Goal: Information Seeking & Learning: Find specific page/section

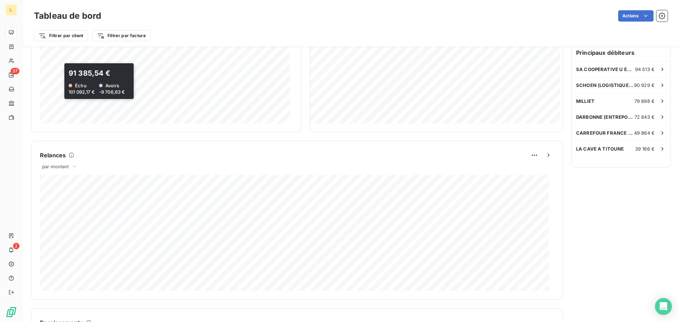
scroll to position [212, 0]
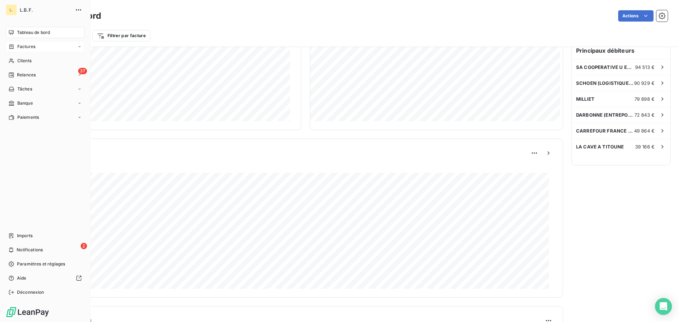
click at [55, 52] on div "Factures" at bounding box center [45, 46] width 79 height 11
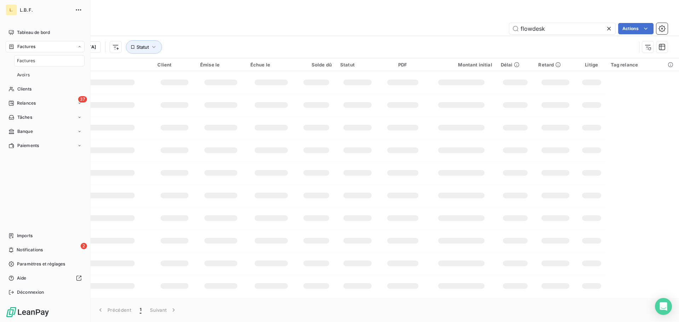
click at [46, 60] on div "Factures" at bounding box center [49, 60] width 70 height 11
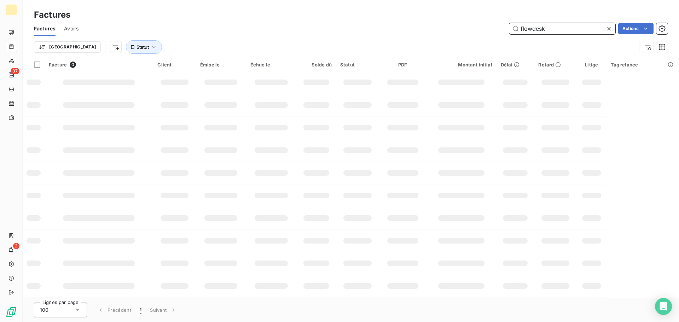
click at [581, 28] on input "flowdesk" at bounding box center [562, 28] width 106 height 11
click at [403, 23] on div "flowdesk Actions" at bounding box center [377, 28] width 580 height 11
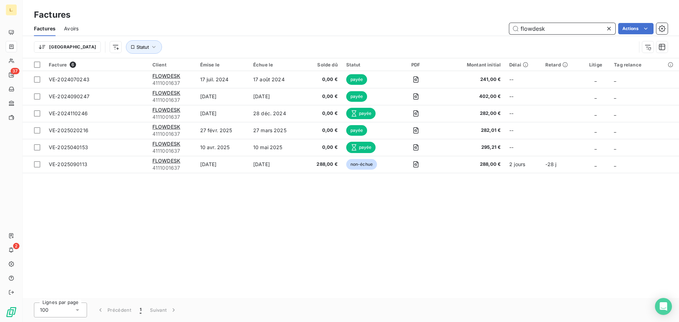
drag, startPoint x: 563, startPoint y: 28, endPoint x: 501, endPoint y: 33, distance: 61.7
click at [501, 33] on div "flowdesk Actions" at bounding box center [377, 28] width 580 height 11
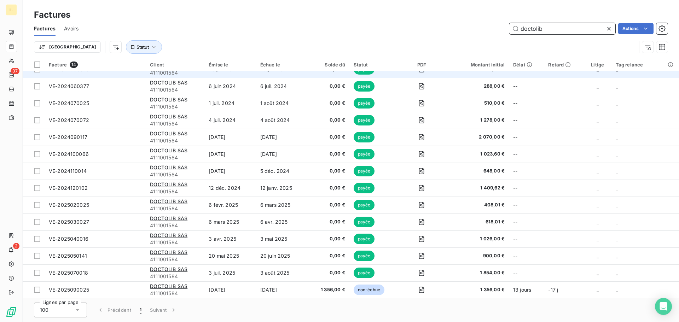
scroll to position [11, 0]
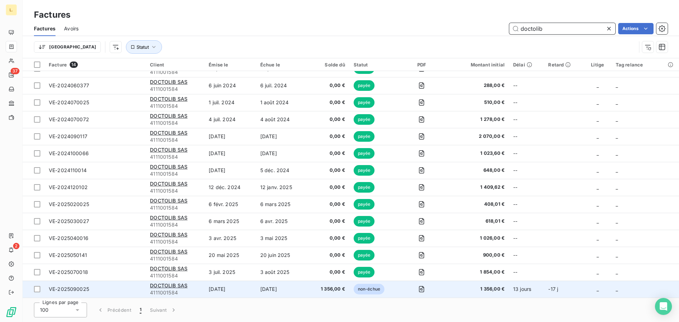
type input "doctolib"
click at [274, 286] on td "4 oct. 2025" at bounding box center [282, 289] width 52 height 17
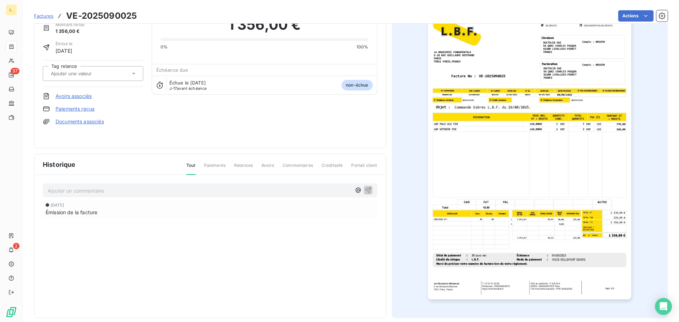
scroll to position [42, 0]
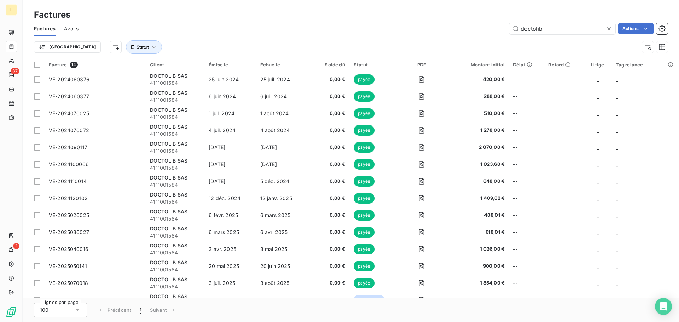
click at [612, 24] on div at bounding box center [610, 28] width 10 height 11
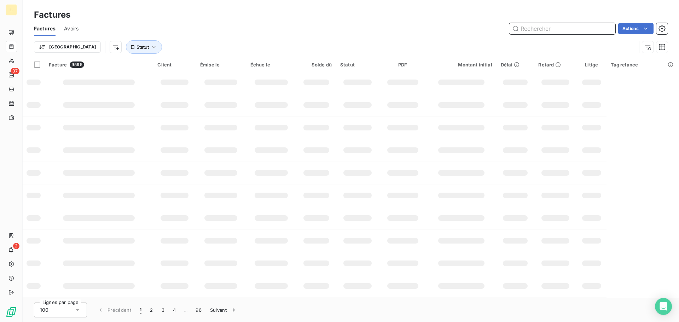
click at [541, 28] on input "text" at bounding box center [562, 28] width 106 height 11
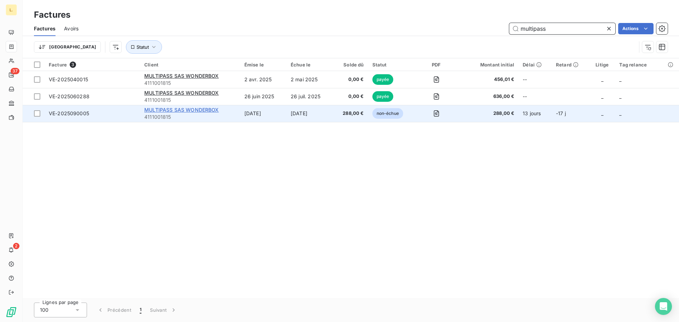
type input "multipass"
click at [212, 112] on span "MULTIPASS SAS WONDERBOX" at bounding box center [181, 110] width 74 height 6
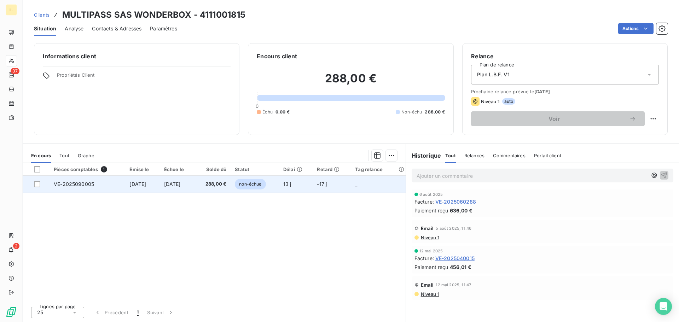
click at [66, 183] on span "VE-2025090005" at bounding box center [74, 184] width 40 height 6
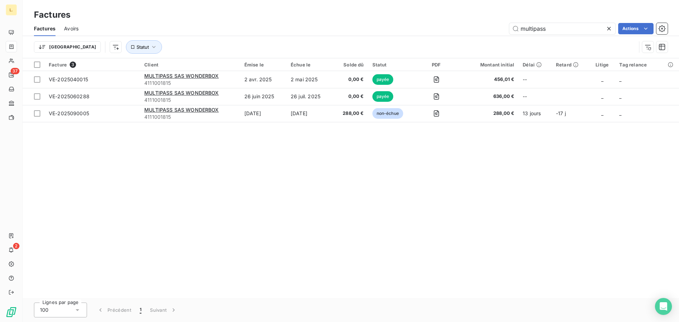
drag, startPoint x: 552, startPoint y: 23, endPoint x: 495, endPoint y: 24, distance: 56.2
click at [496, 24] on div "multipass Actions" at bounding box center [377, 28] width 580 height 11
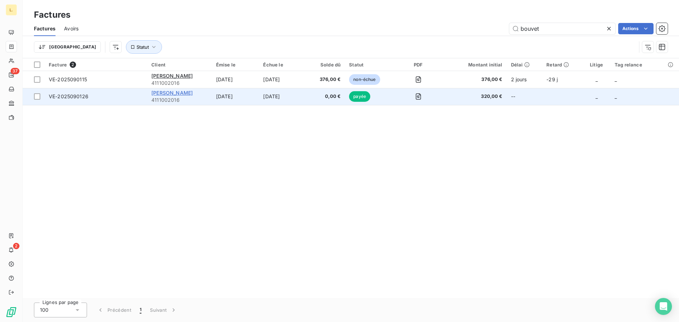
type input "bouvet"
click at [164, 90] on span "CLEMENT BOUVET" at bounding box center [171, 93] width 41 height 6
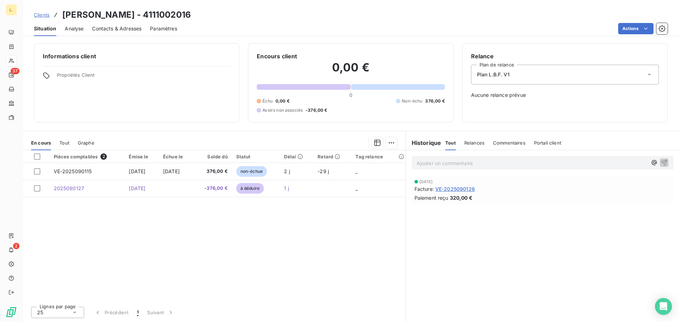
click at [448, 187] on span "VE-2025090126" at bounding box center [455, 188] width 40 height 7
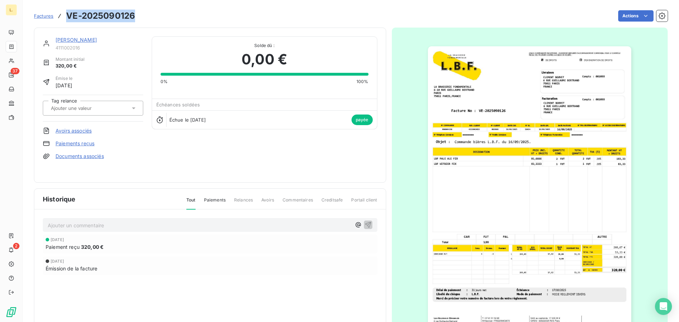
drag, startPoint x: 136, startPoint y: 15, endPoint x: 68, endPoint y: 18, distance: 68.3
click at [68, 18] on div "Factures VE-2025090126 Actions" at bounding box center [350, 15] width 633 height 15
copy h3 "VE-2025090126"
drag, startPoint x: 244, startPoint y: 70, endPoint x: 239, endPoint y: 69, distance: 5.3
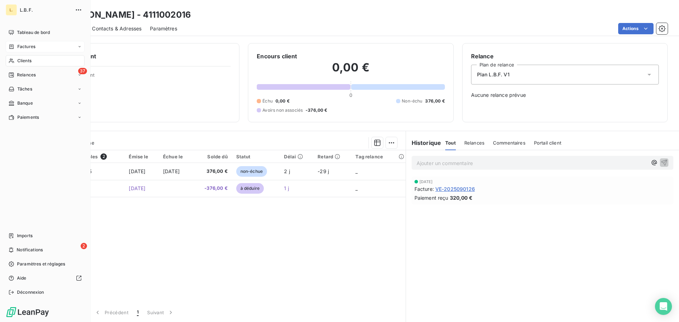
click at [21, 50] on div "Factures" at bounding box center [45, 46] width 79 height 11
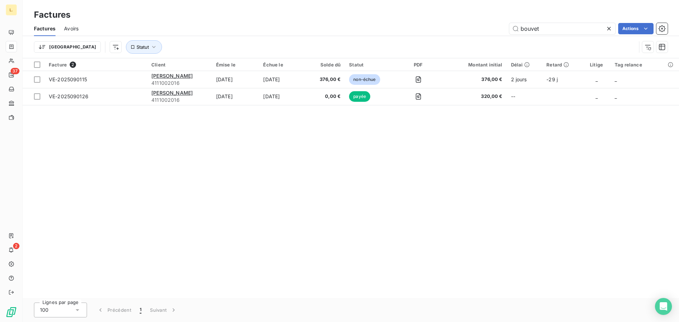
click at [610, 30] on icon at bounding box center [608, 28] width 7 height 7
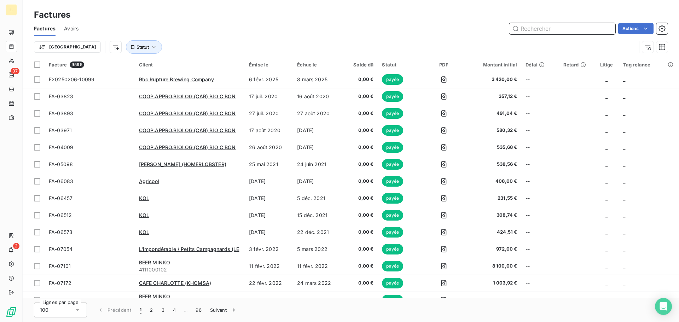
click at [539, 28] on input "text" at bounding box center [562, 28] width 106 height 11
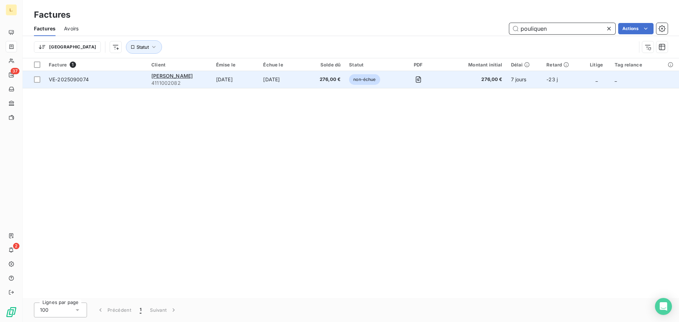
type input "pouliquen"
click at [204, 78] on div "ALEX POULIQUEN" at bounding box center [179, 75] width 56 height 7
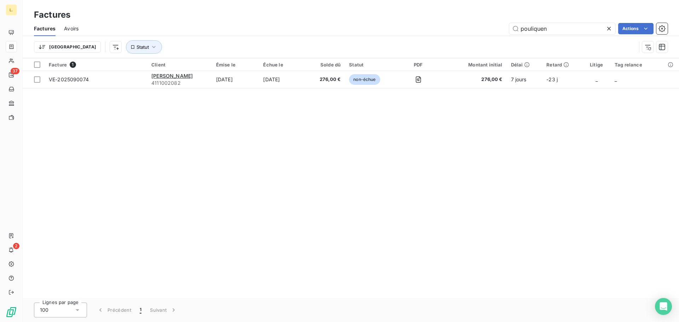
click at [609, 24] on div at bounding box center [610, 28] width 10 height 11
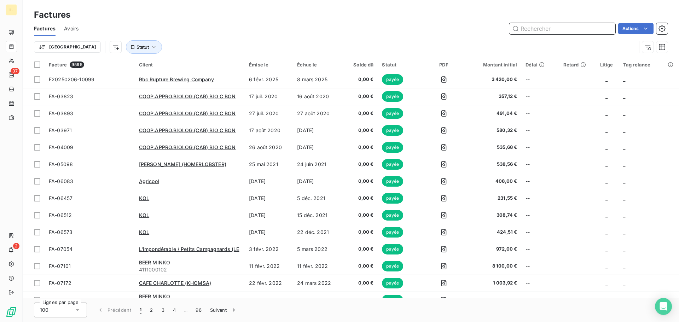
click at [566, 29] on input "text" at bounding box center [562, 28] width 106 height 11
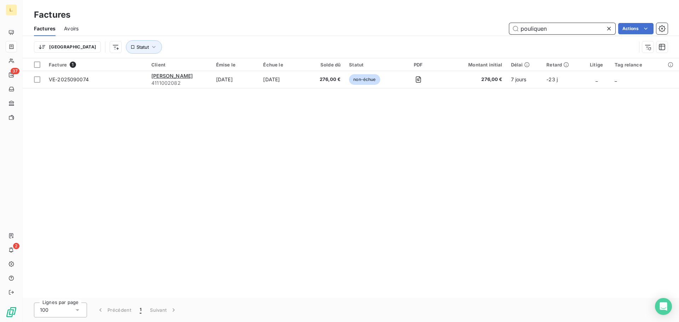
drag, startPoint x: 550, startPoint y: 29, endPoint x: 451, endPoint y: 11, distance: 100.2
click at [451, 12] on div "Factures Factures Avoirs pouliquen Actions Trier Statut" at bounding box center [351, 29] width 656 height 58
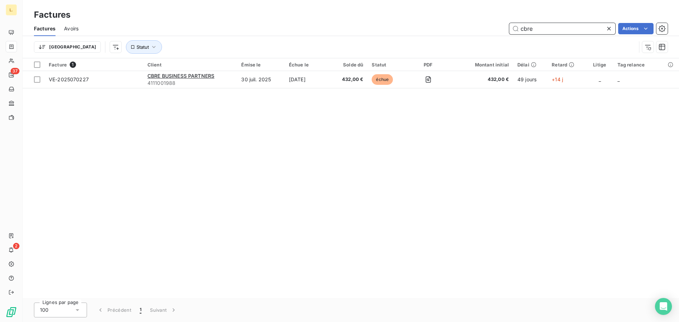
type input "cbre"
click at [609, 29] on icon at bounding box center [608, 28] width 7 height 7
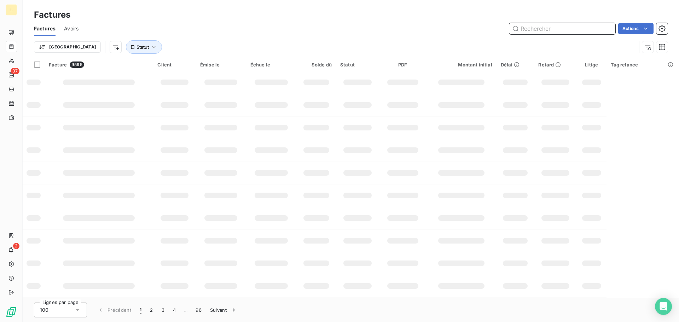
click at [531, 30] on input "text" at bounding box center [562, 28] width 106 height 11
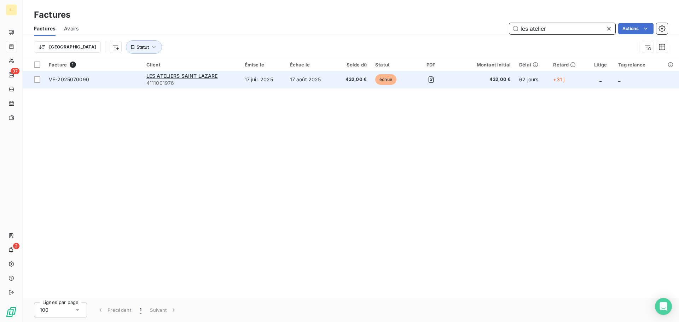
type input "les atelier"
click at [221, 78] on div "LES ATELIERS SAINT LAZARE" at bounding box center [191, 75] width 90 height 7
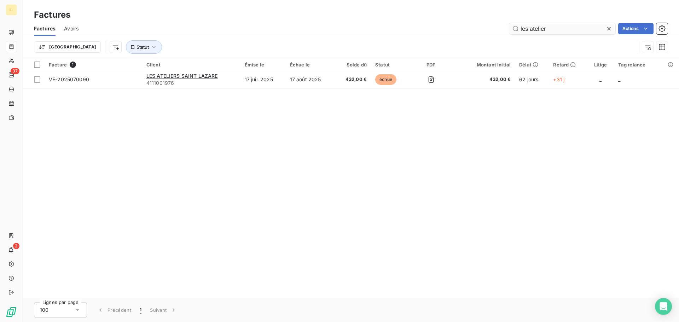
click at [552, 34] on div "Factures Avoirs les atelier Actions" at bounding box center [351, 28] width 656 height 15
drag, startPoint x: 552, startPoint y: 32, endPoint x: 516, endPoint y: 31, distance: 36.1
click at [516, 31] on input "les atelier" at bounding box center [562, 28] width 106 height 11
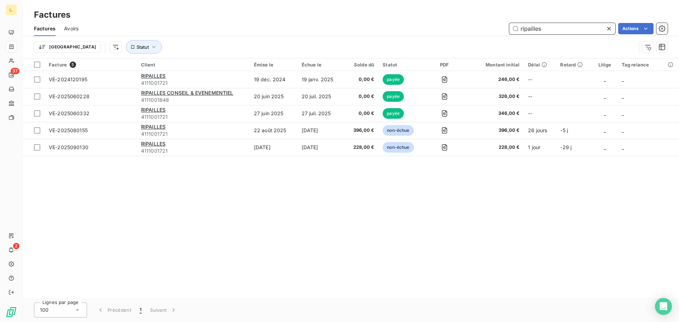
drag, startPoint x: 547, startPoint y: 33, endPoint x: 517, endPoint y: 34, distance: 30.1
click at [517, 34] on input "ripailles" at bounding box center [562, 28] width 106 height 11
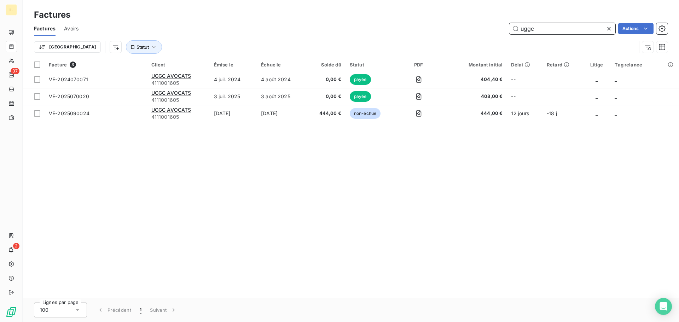
type input "uggc"
click at [609, 29] on icon at bounding box center [609, 29] width 4 height 4
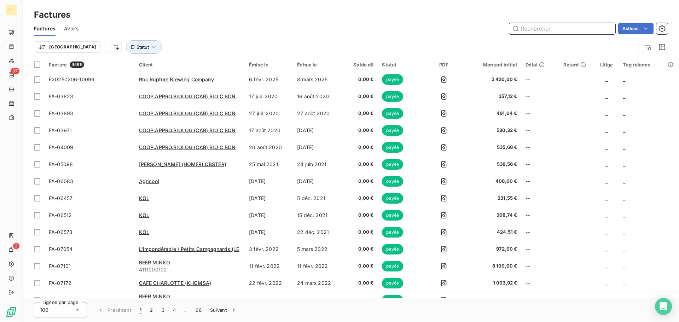
click at [564, 27] on input "text" at bounding box center [562, 28] width 106 height 11
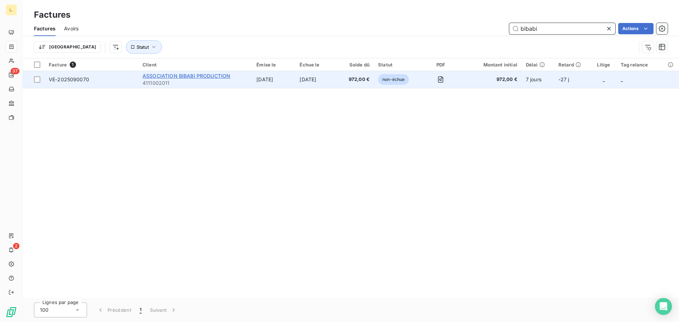
type input "bibabi"
click at [175, 73] on span "ASSOCIATION BIBABI PRODUCTION" at bounding box center [186, 76] width 88 height 6
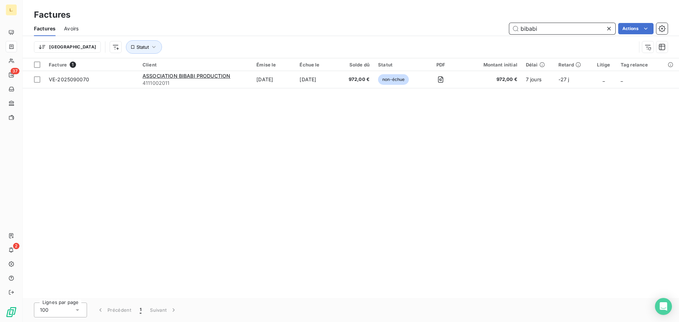
drag, startPoint x: 569, startPoint y: 29, endPoint x: 506, endPoint y: 27, distance: 63.3
click at [506, 27] on div "bibabi Actions" at bounding box center [377, 28] width 580 height 11
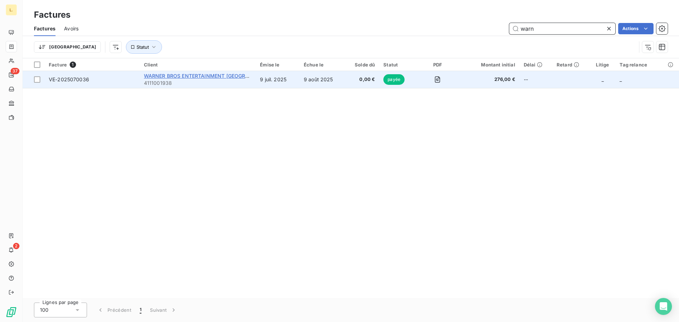
type input "warn"
click at [232, 78] on span "WARNER BROS ENTERTAINMENT FRANCE" at bounding box center [210, 76] width 133 height 6
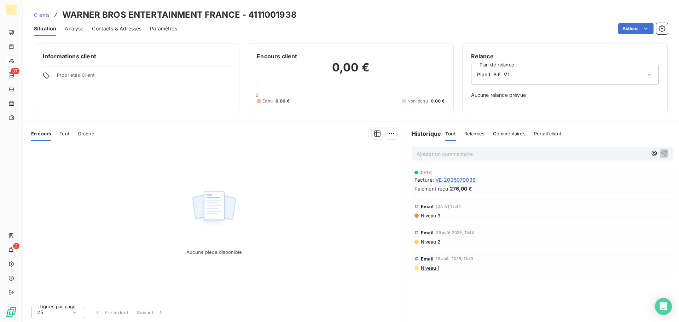
click at [465, 183] on span "VE-2025070036" at bounding box center [455, 179] width 40 height 7
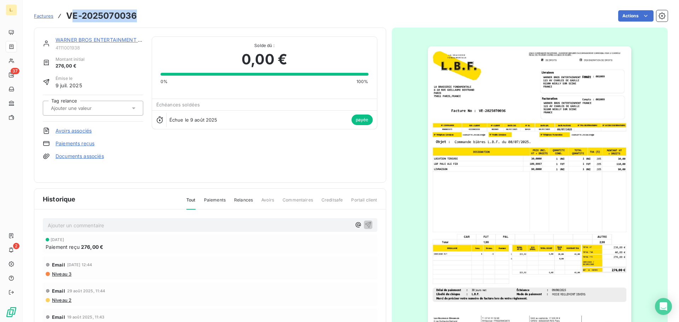
drag, startPoint x: 137, startPoint y: 18, endPoint x: 71, endPoint y: 20, distance: 66.8
click at [71, 20] on div "Factures VE-2025070036 Actions" at bounding box center [350, 15] width 633 height 15
drag, startPoint x: 68, startPoint y: 18, endPoint x: 137, endPoint y: 16, distance: 69.3
click at [137, 16] on div "Factures VE-2025070036 Actions" at bounding box center [350, 15] width 633 height 15
copy h3 "VE-2025070036"
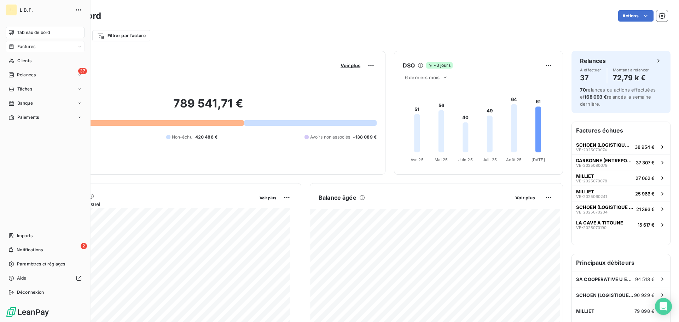
click at [40, 49] on div "Factures" at bounding box center [45, 46] width 79 height 11
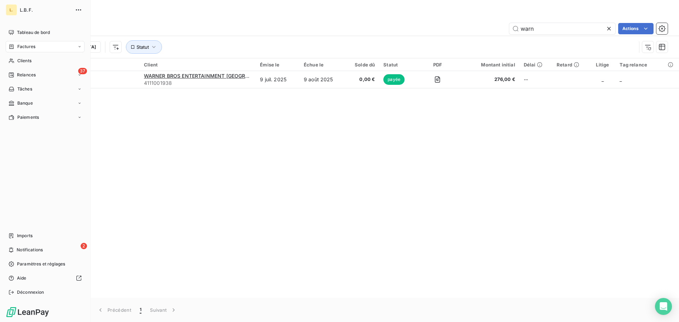
click at [48, 47] on div "Factures" at bounding box center [45, 46] width 79 height 11
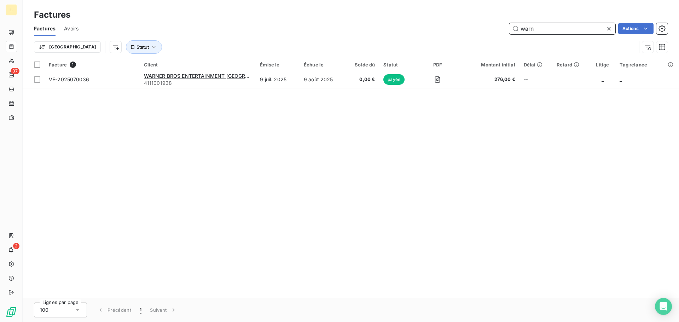
drag, startPoint x: 533, startPoint y: 29, endPoint x: 518, endPoint y: 30, distance: 14.5
click at [518, 30] on input "warn" at bounding box center [562, 28] width 106 height 11
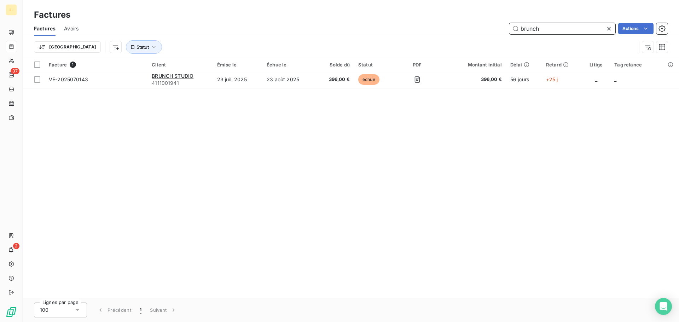
drag, startPoint x: 557, startPoint y: 31, endPoint x: 509, endPoint y: 33, distance: 47.7
click at [510, 33] on input "brunch" at bounding box center [562, 28] width 106 height 11
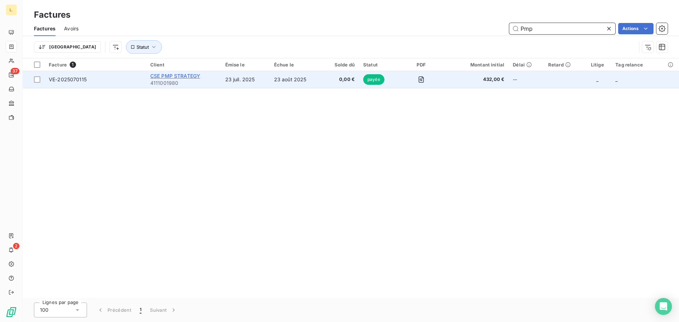
type input "Pmp"
click at [171, 76] on span "CSE PMP STRATEGY" at bounding box center [175, 76] width 50 height 6
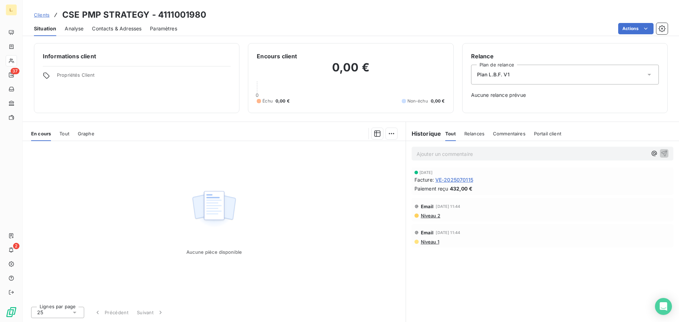
click at [453, 181] on span "VE-2025070115" at bounding box center [454, 179] width 38 height 7
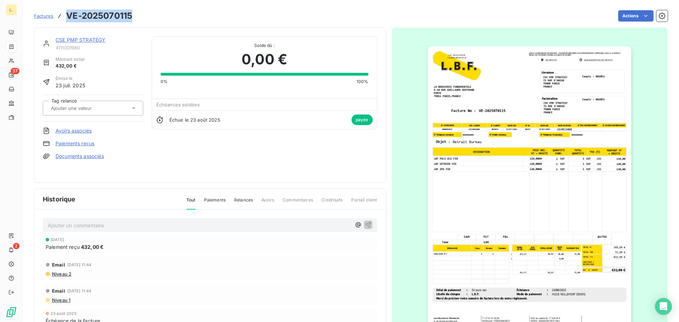
drag, startPoint x: 133, startPoint y: 17, endPoint x: 67, endPoint y: 20, distance: 66.6
click at [67, 20] on div "Factures VE-2025070115 Actions" at bounding box center [350, 15] width 633 height 15
copy h3 "VE-2025070115"
click at [609, 190] on img "button" at bounding box center [529, 190] width 203 height 288
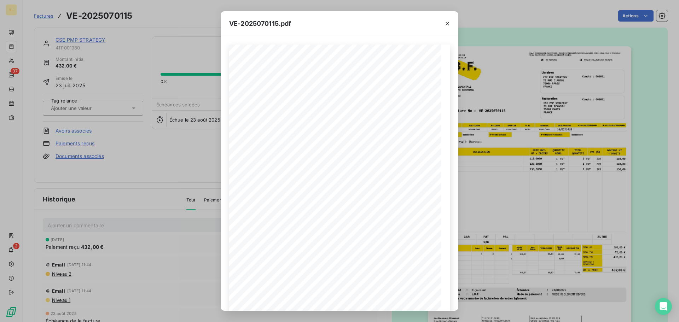
click at [645, 198] on div "VE-2025070115.pdf LA BRASSERIE FONDAMENTALE 6-10 RUE GUILLAUME BERTRAND PARIS 7…" at bounding box center [339, 161] width 679 height 322
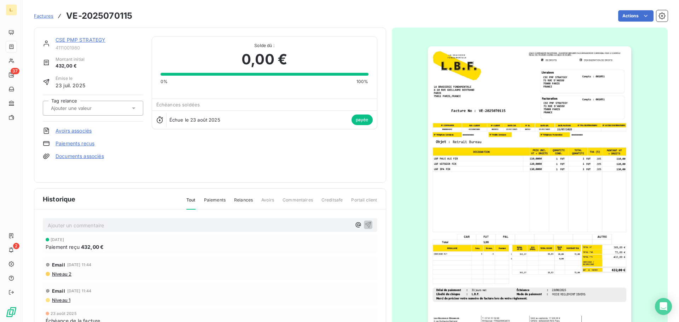
drag, startPoint x: 257, startPoint y: 48, endPoint x: 257, endPoint y: 44, distance: 4.6
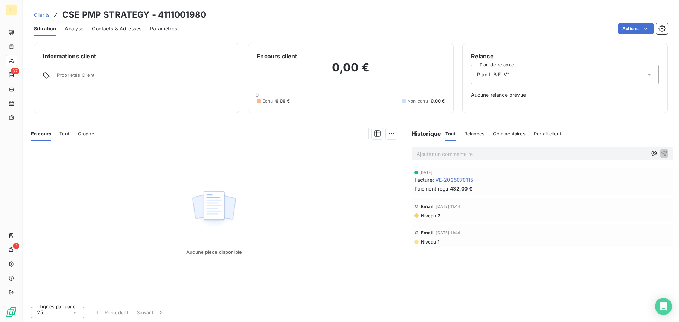
drag, startPoint x: 523, startPoint y: 45, endPoint x: 520, endPoint y: 41, distance: 4.9
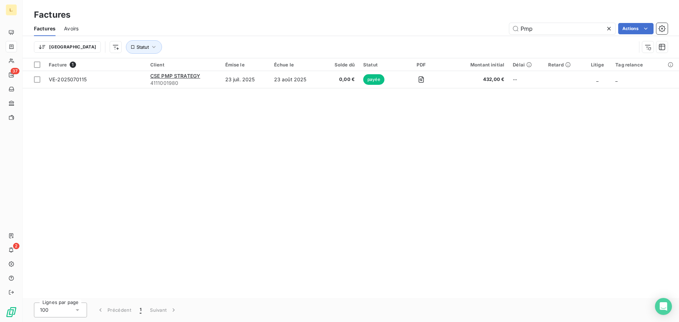
drag, startPoint x: 545, startPoint y: 25, endPoint x: 510, endPoint y: 22, distance: 35.5
click at [510, 22] on div "Factures Avoirs Pmp Actions" at bounding box center [351, 28] width 656 height 15
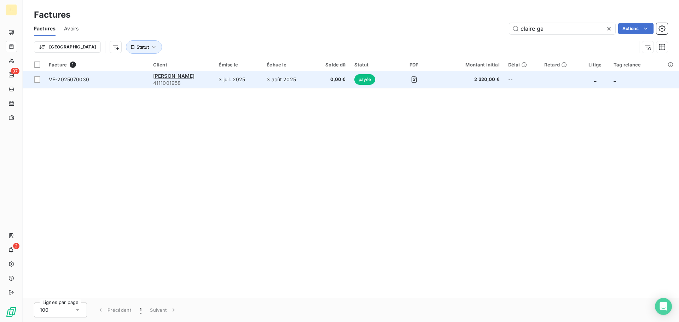
type input "claire ga"
click at [153, 76] on td "CLAIRE GAIDE 4111001958" at bounding box center [182, 79] width 66 height 17
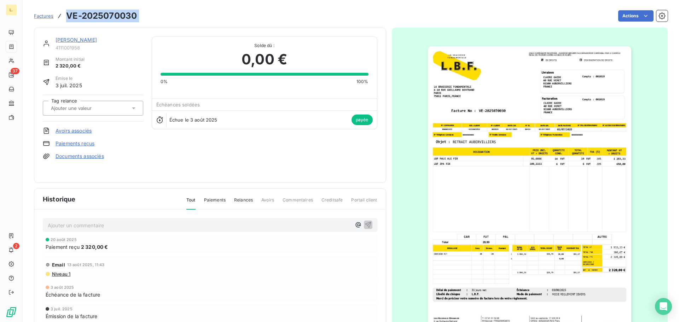
drag, startPoint x: 140, startPoint y: 14, endPoint x: 69, endPoint y: 20, distance: 71.4
click at [69, 20] on div "Factures VE-2025070030 Actions" at bounding box center [350, 15] width 633 height 15
copy section "VE-2025070030 Actions"
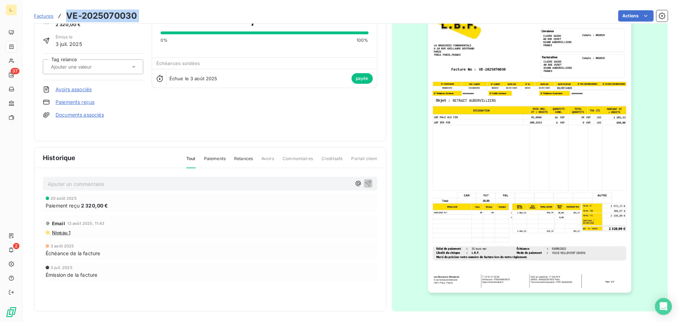
scroll to position [42, 0]
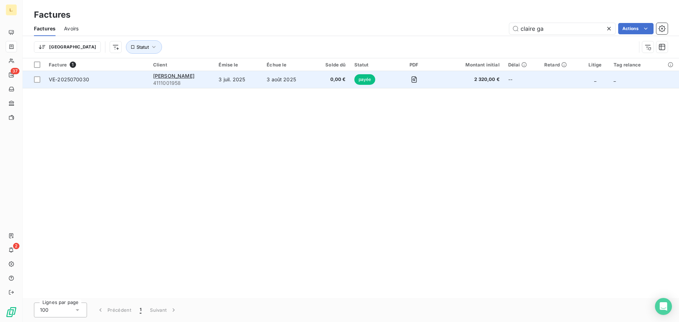
click at [467, 82] on span "2 320,00 €" at bounding box center [470, 79] width 59 height 7
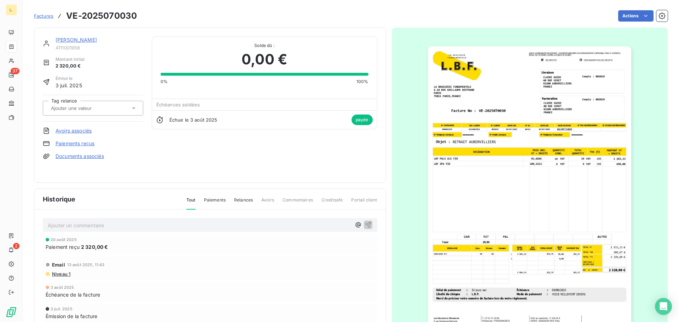
click at [577, 233] on img "button" at bounding box center [529, 190] width 203 height 288
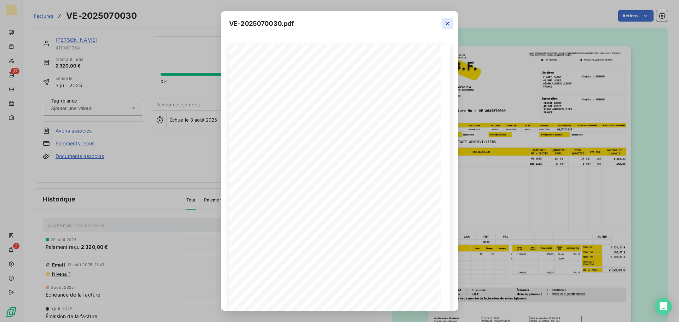
click at [445, 24] on icon "button" at bounding box center [447, 23] width 7 height 7
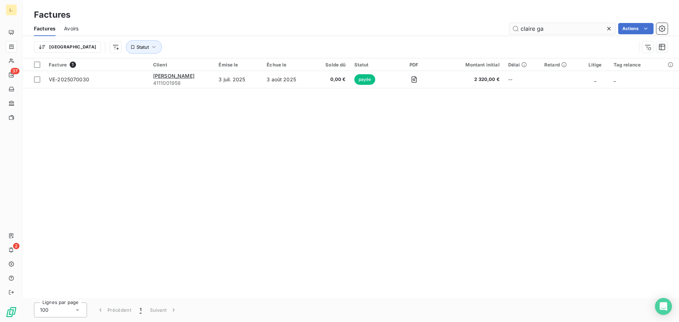
click at [602, 30] on input "claire ga" at bounding box center [562, 28] width 106 height 11
click at [612, 29] on div at bounding box center [610, 28] width 10 height 11
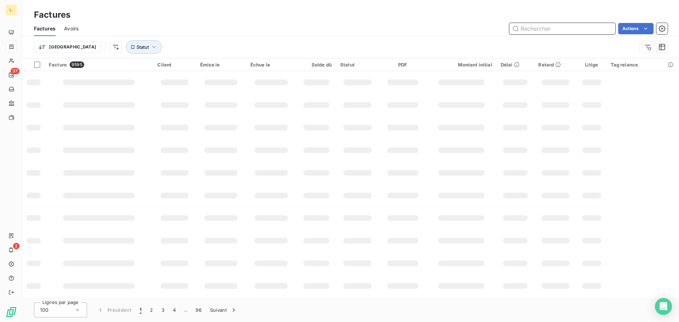
click at [547, 31] on input "text" at bounding box center [562, 28] width 106 height 11
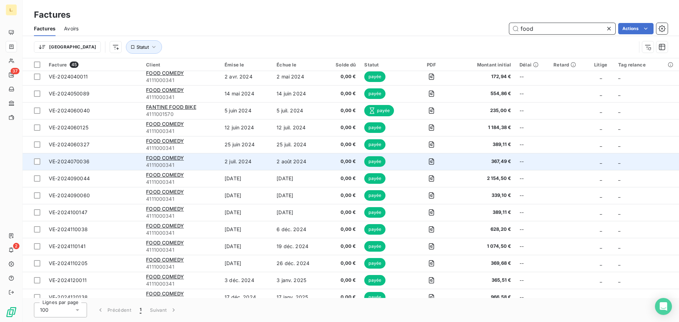
scroll to position [537, 0]
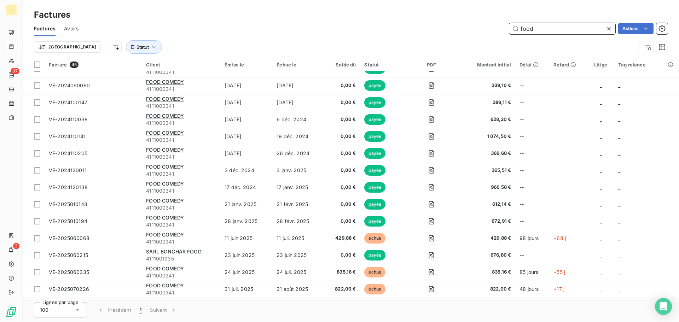
type input "food"
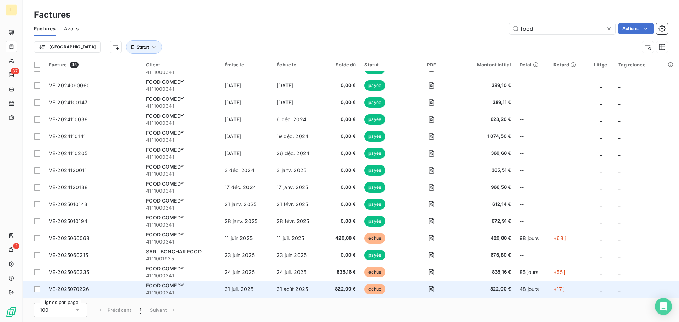
drag, startPoint x: 159, startPoint y: 285, endPoint x: 207, endPoint y: 286, distance: 48.1
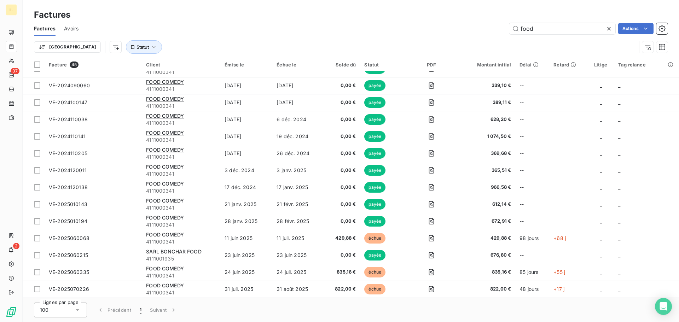
drag, startPoint x: 207, startPoint y: 286, endPoint x: 211, endPoint y: 320, distance: 33.8
click at [211, 320] on div "Lignes par page 100 Précédent 1 Suivant" at bounding box center [351, 310] width 656 height 24
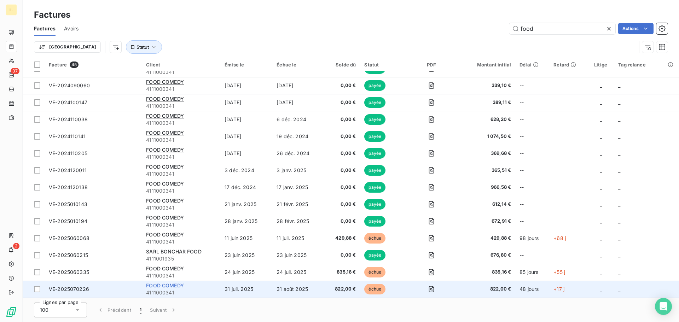
click at [164, 283] on span "FOOD COMEDY" at bounding box center [165, 285] width 38 height 6
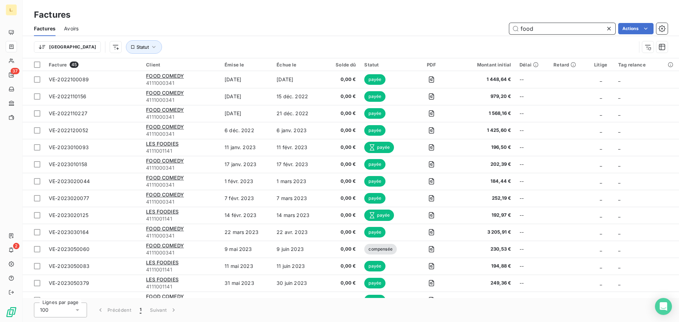
drag, startPoint x: 536, startPoint y: 28, endPoint x: 502, endPoint y: 32, distance: 34.1
click at [502, 32] on div "food Actions" at bounding box center [377, 28] width 580 height 11
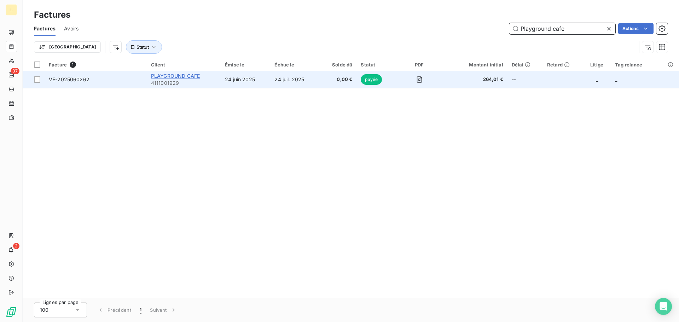
type input "Playground cafe"
click at [194, 77] on span "PLAYGROUND CAFE" at bounding box center [175, 76] width 49 height 6
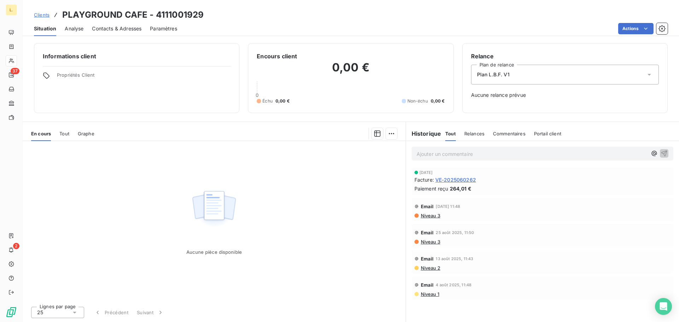
click at [449, 182] on span "VE-2025060262" at bounding box center [455, 179] width 41 height 7
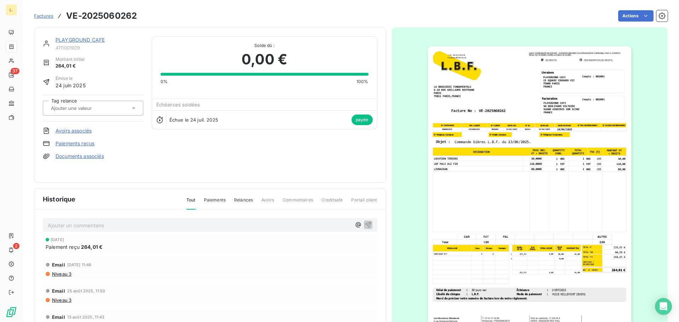
drag, startPoint x: 551, startPoint y: 190, endPoint x: 330, endPoint y: 192, distance: 220.9
drag, startPoint x: 330, startPoint y: 192, endPoint x: 236, endPoint y: 157, distance: 99.6
click at [236, 157] on div "PLAYGROUND CAFE 4111001929 Montant initial 264,01 € Émise le 24 juin 2025 Tag r…" at bounding box center [210, 104] width 334 height 137
drag, startPoint x: 142, startPoint y: 18, endPoint x: 68, endPoint y: 20, distance: 73.6
click at [68, 20] on div "Factures VE-2025060262 Actions" at bounding box center [350, 15] width 633 height 15
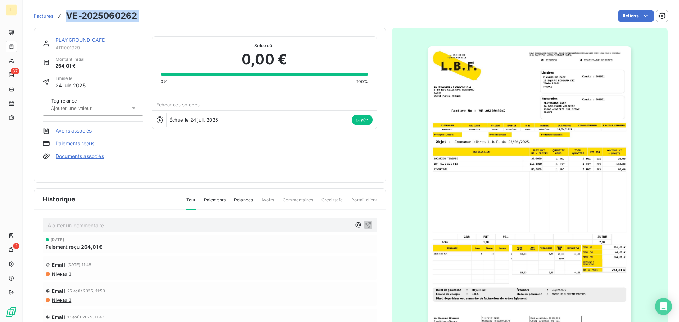
copy section "VE-2025060262 Actions"
drag, startPoint x: 111, startPoint y: 57, endPoint x: 117, endPoint y: 54, distance: 6.7
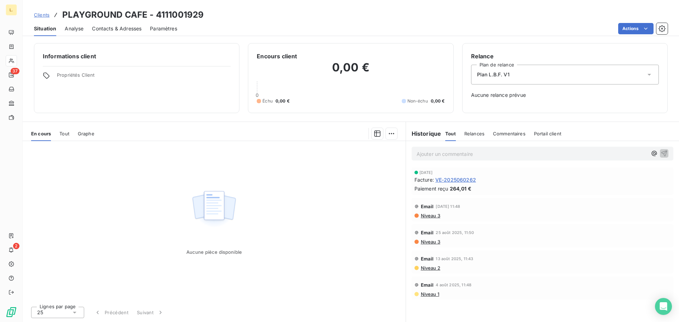
drag, startPoint x: 539, startPoint y: 40, endPoint x: 528, endPoint y: 37, distance: 10.7
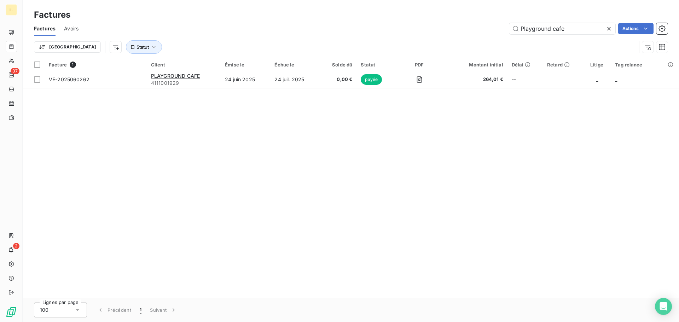
drag, startPoint x: 563, startPoint y: 28, endPoint x: 507, endPoint y: 27, distance: 56.2
click at [507, 27] on div "Playground cafe Actions" at bounding box center [377, 28] width 580 height 11
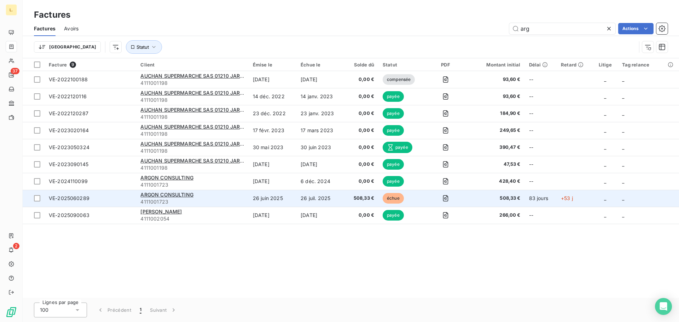
type input "arg"
click at [196, 194] on div "ARGON CONSULTING" at bounding box center [192, 194] width 104 height 7
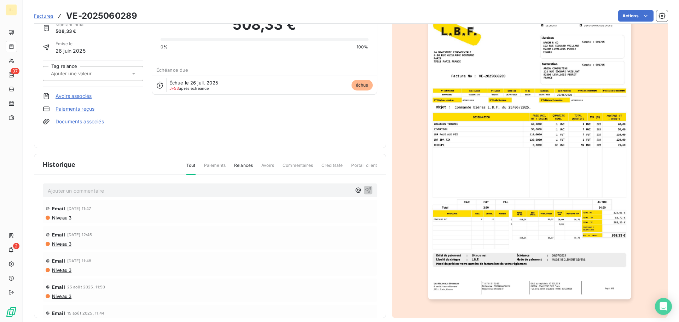
scroll to position [42, 0]
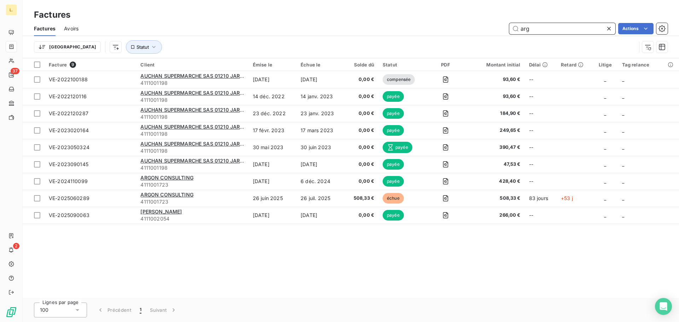
drag, startPoint x: 516, startPoint y: 31, endPoint x: 505, endPoint y: 33, distance: 10.7
click at [505, 33] on div "arg Actions" at bounding box center [377, 28] width 580 height 11
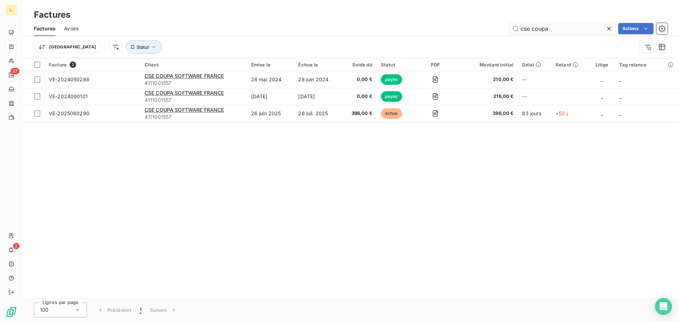
drag, startPoint x: 559, startPoint y: 34, endPoint x: 546, endPoint y: 30, distance: 14.3
click at [547, 31] on div "Factures Avoirs cse coupa Actions" at bounding box center [351, 28] width 656 height 15
click at [546, 30] on input "cse coupa" at bounding box center [562, 28] width 106 height 11
drag, startPoint x: 557, startPoint y: 29, endPoint x: 481, endPoint y: 26, distance: 76.4
click at [481, 26] on div "cse coupa Actions" at bounding box center [377, 28] width 580 height 11
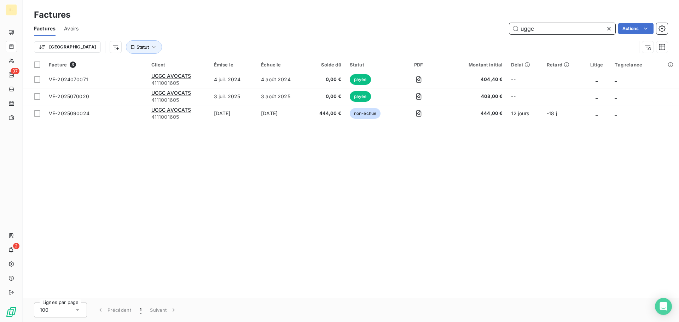
type input "uggc"
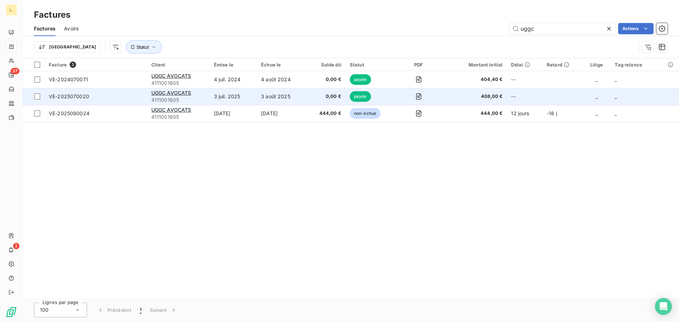
click at [234, 99] on td "3 juil. 2025" at bounding box center [233, 96] width 47 height 17
click at [251, 94] on td "3 juil. 2025" at bounding box center [233, 96] width 47 height 17
click at [233, 94] on td "3 juil. 2025" at bounding box center [233, 96] width 47 height 17
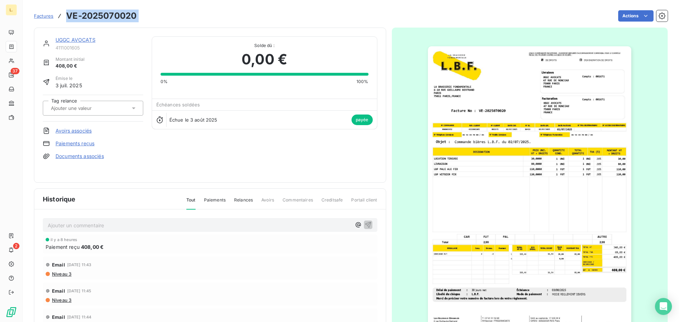
drag, startPoint x: 155, startPoint y: 11, endPoint x: 64, endPoint y: 17, distance: 91.7
click at [64, 17] on div "Factures VE-2025070020 Actions" at bounding box center [350, 15] width 633 height 15
copy section "VE-2025070020 Actions"
click at [592, 257] on img "button" at bounding box center [529, 190] width 203 height 288
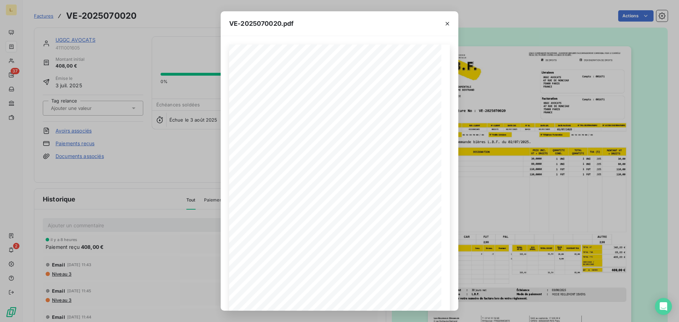
click at [503, 213] on div "VE-2025070020.pdf LA BRASSERIE FONDAMENTALE 6-10 RUE GUILLAUME BERTRAND PARIS 7…" at bounding box center [339, 161] width 679 height 322
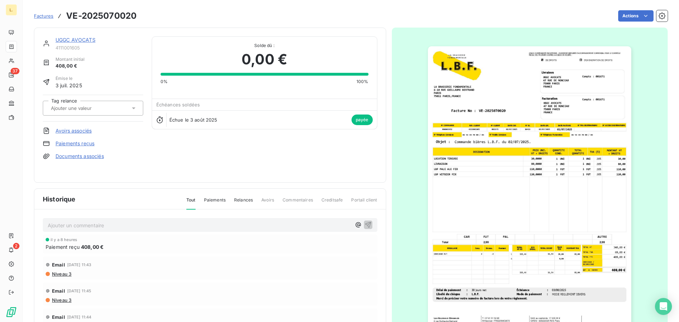
drag, startPoint x: 393, startPoint y: 37, endPoint x: 397, endPoint y: 38, distance: 4.0
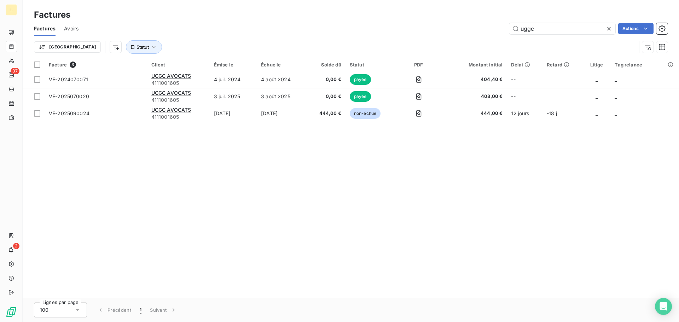
drag, startPoint x: 538, startPoint y: 32, endPoint x: 505, endPoint y: 36, distance: 33.1
click at [505, 36] on div "Factures Avoirs uggc Actions Trier Statut" at bounding box center [351, 39] width 656 height 37
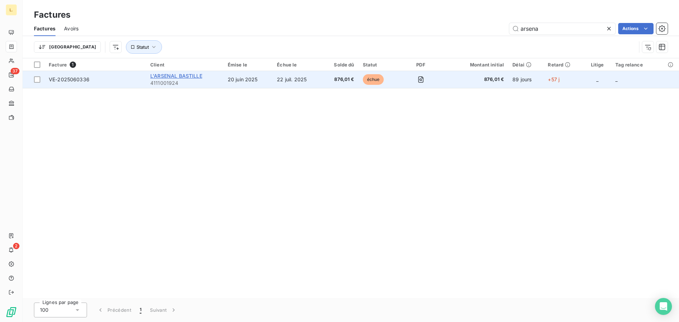
type input "arsena"
click at [192, 76] on span "L'ARSENAL BASTILLE" at bounding box center [176, 76] width 52 height 6
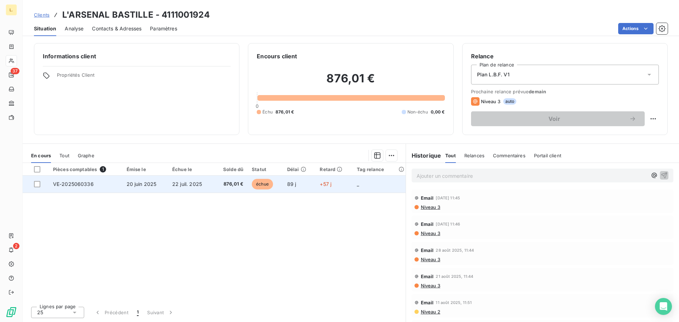
click at [172, 180] on td "22 juil. 2025" at bounding box center [190, 184] width 45 height 17
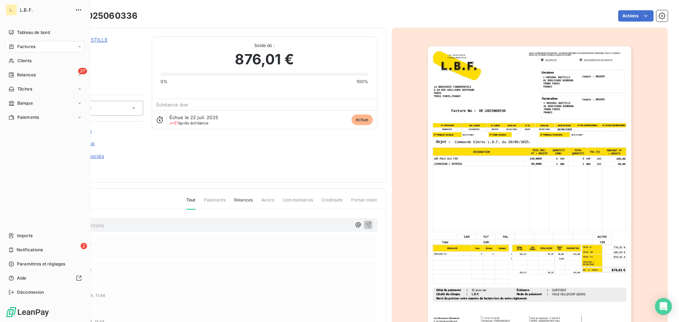
click at [52, 48] on div "Factures" at bounding box center [45, 46] width 79 height 11
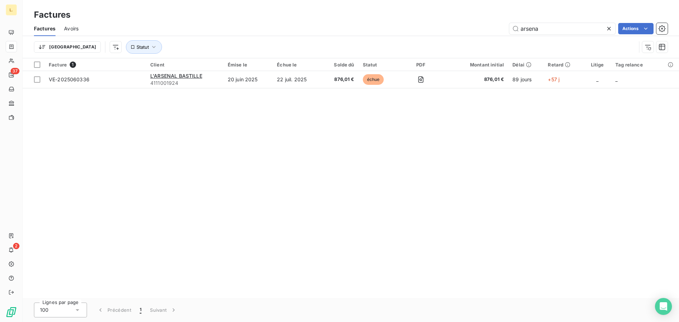
drag, startPoint x: 543, startPoint y: 30, endPoint x: 507, endPoint y: 25, distance: 36.4
click at [507, 25] on div "arsena Actions" at bounding box center [377, 28] width 580 height 11
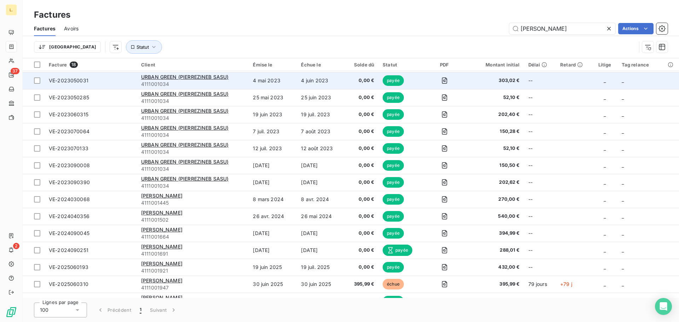
scroll to position [79, 0]
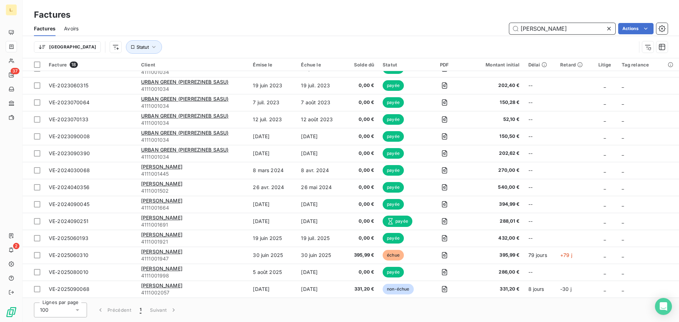
drag, startPoint x: 548, startPoint y: 29, endPoint x: 510, endPoint y: 35, distance: 38.7
click at [510, 35] on div "Factures Avoirs Pierre Actions" at bounding box center [351, 28] width 656 height 15
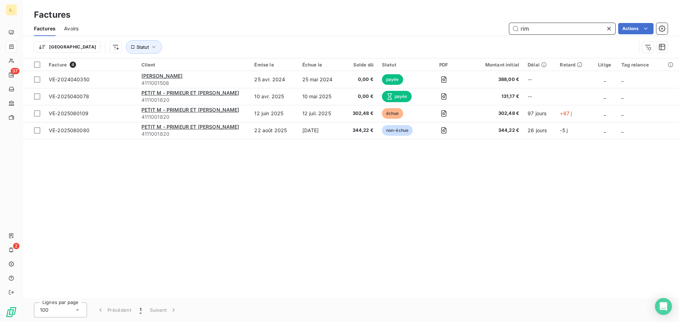
scroll to position [0, 0]
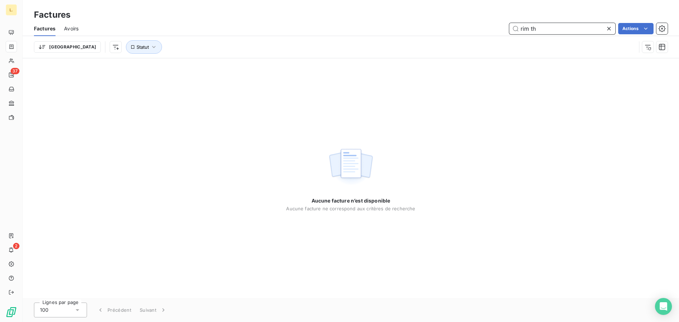
type input "rim th"
click at [605, 30] on icon at bounding box center [608, 28] width 7 height 7
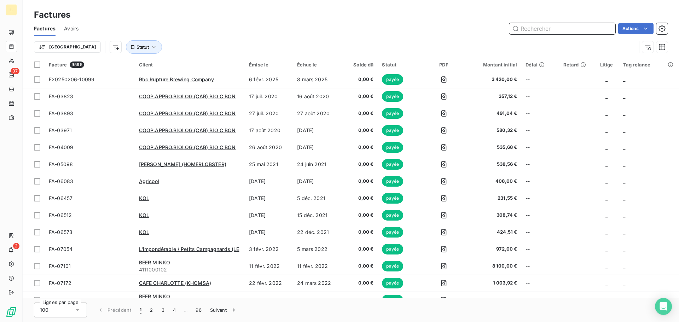
click at [529, 24] on input "text" at bounding box center [562, 28] width 106 height 11
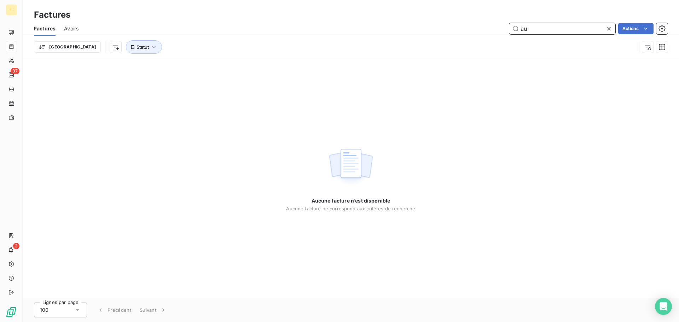
type input "a"
type input "d"
type input "t"
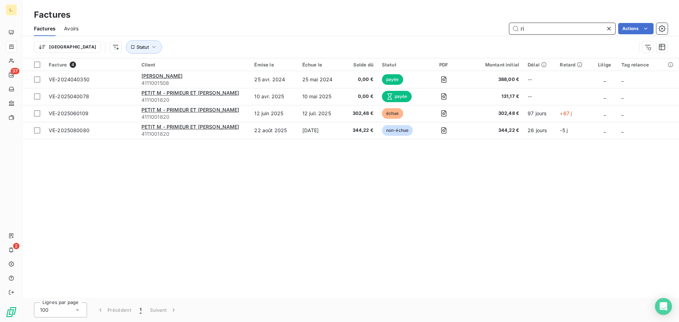
type input "r"
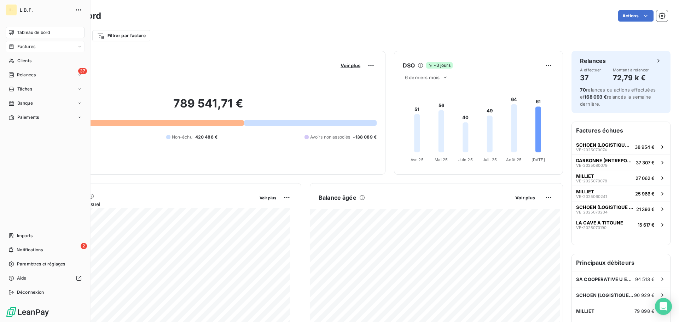
click at [20, 49] on span "Factures" at bounding box center [26, 46] width 18 height 6
click at [47, 43] on div "Factures" at bounding box center [45, 46] width 79 height 11
click at [49, 44] on div "Factures" at bounding box center [45, 46] width 79 height 11
click at [43, 61] on div "Factures" at bounding box center [49, 60] width 70 height 11
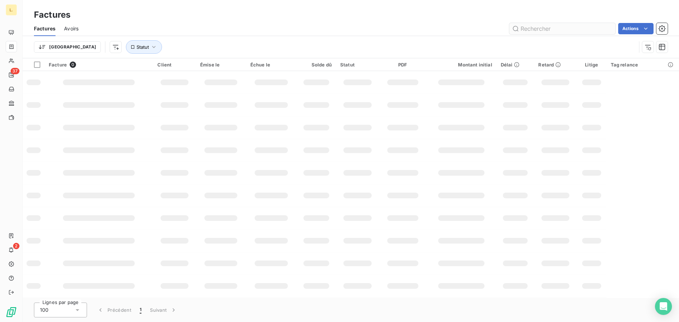
click at [526, 27] on input "text" at bounding box center [562, 28] width 106 height 11
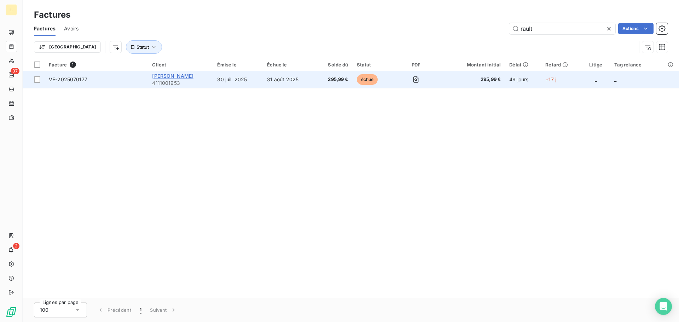
type input "rault"
click at [184, 78] on span "[PERSON_NAME]" at bounding box center [172, 76] width 41 height 6
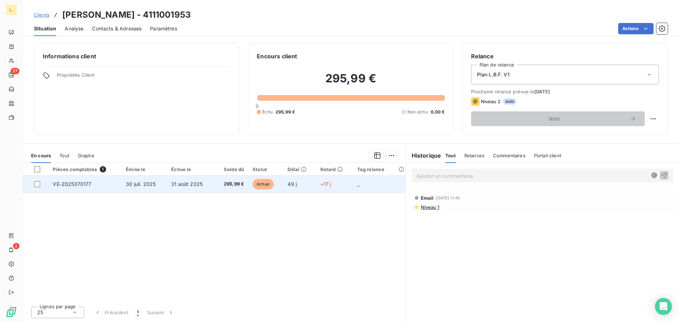
click at [76, 187] on td "VE-2025070177" at bounding box center [84, 184] width 73 height 17
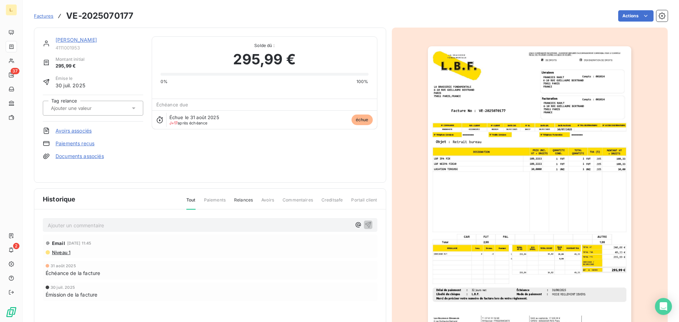
click at [545, 194] on img "button" at bounding box center [529, 190] width 203 height 288
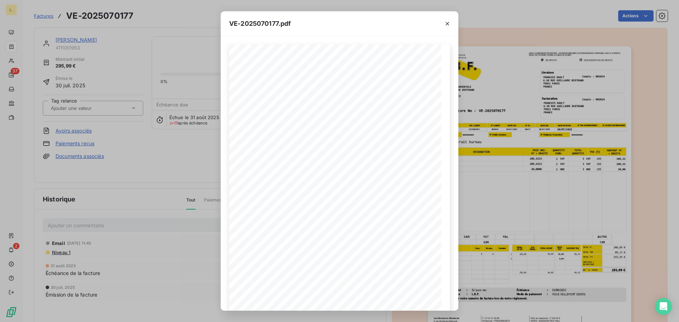
drag, startPoint x: 480, startPoint y: 177, endPoint x: 480, endPoint y: 181, distance: 4.2
drag, startPoint x: 480, startPoint y: 181, endPoint x: 447, endPoint y: 23, distance: 161.4
click at [447, 23] on icon "button" at bounding box center [447, 23] width 7 height 7
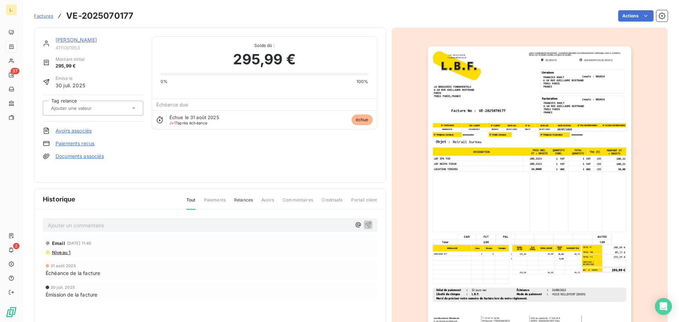
click at [488, 165] on img "button" at bounding box center [529, 190] width 203 height 288
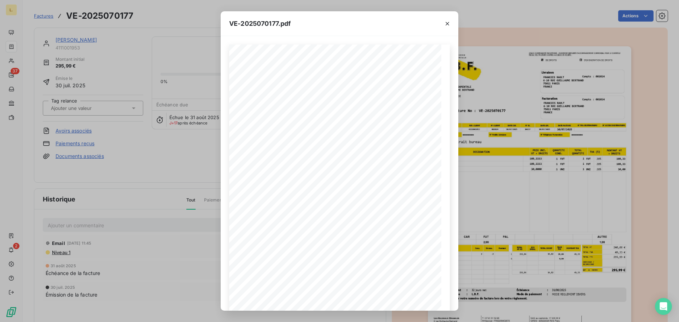
click at [503, 195] on div "VE-2025070177.pdf LA BRASSERIE FONDAMENTALE [STREET_ADDRESS][PERSON_NAME] VE-20…" at bounding box center [339, 161] width 679 height 322
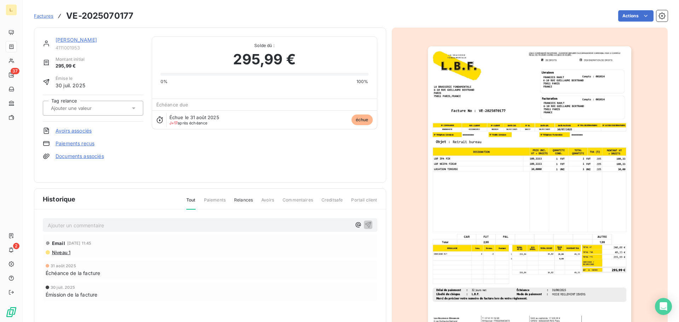
click at [583, 210] on img "button" at bounding box center [529, 190] width 203 height 288
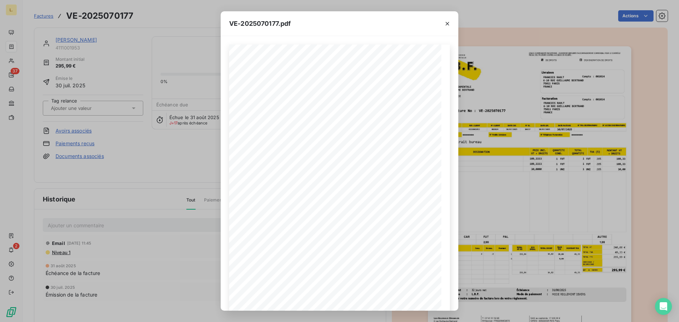
click at [492, 155] on div "VE-2025070177.pdf LA BRASSERIE FONDAMENTALE [STREET_ADDRESS][PERSON_NAME] VE-20…" at bounding box center [339, 161] width 679 height 322
